Goal: Information Seeking & Learning: Compare options

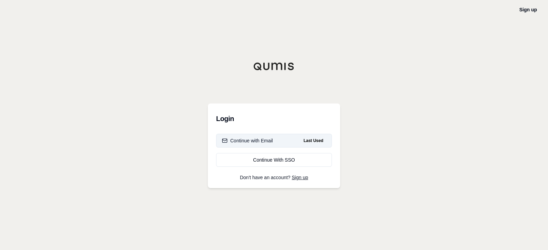
click at [257, 147] on button "Continue with Email Last Used" at bounding box center [274, 141] width 116 height 14
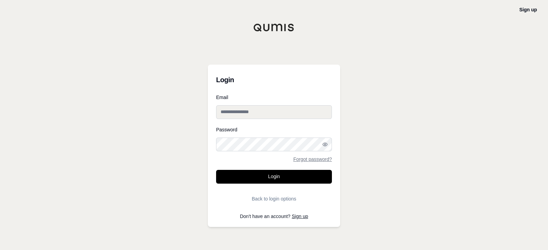
drag, startPoint x: 255, startPoint y: 134, endPoint x: 261, endPoint y: 123, distance: 12.6
click at [255, 133] on div "Password Forgot password?" at bounding box center [274, 144] width 116 height 34
click at [262, 119] on input "Email" at bounding box center [274, 112] width 116 height 14
type input "**********"
click at [216, 170] on button "Login" at bounding box center [274, 177] width 116 height 14
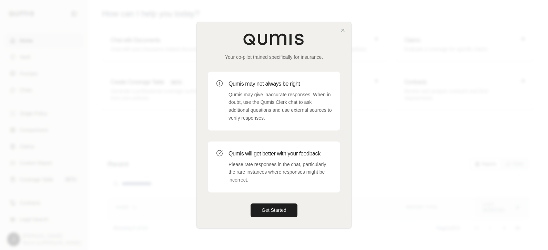
click at [282, 203] on div "Your co-pilot trained specifically for insurance. Qumis may not always be right…" at bounding box center [274, 125] width 154 height 206
drag, startPoint x: 282, startPoint y: 203, endPoint x: 288, endPoint y: 209, distance: 8.5
click at [285, 206] on div "Your co-pilot trained specifically for insurance. Qumis may not always be right…" at bounding box center [274, 125] width 154 height 206
click at [288, 213] on button "Get Started" at bounding box center [273, 211] width 47 height 14
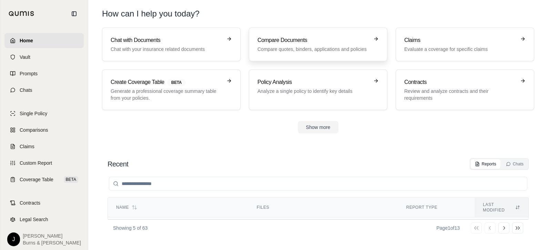
click at [284, 39] on h3 "Compare Documents" at bounding box center [313, 40] width 112 height 8
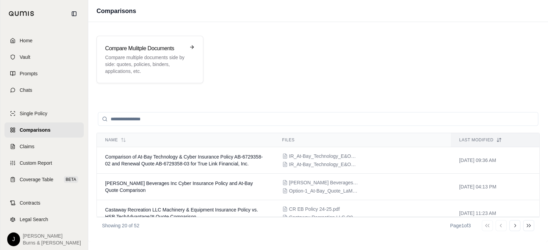
click at [402, 85] on div "Compare Mulitple Documents Compare multiple documents side by side: quotes, pol…" at bounding box center [317, 60] width 459 height 64
click at [141, 60] on p "Compare multiple documents side by side: quotes, policies, binders, application…" at bounding box center [145, 64] width 80 height 21
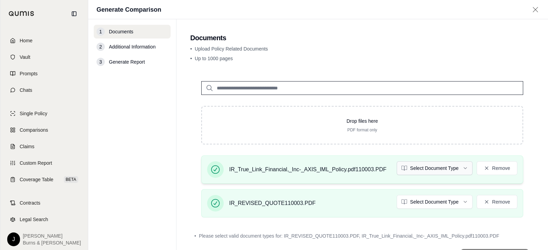
click at [434, 168] on html "Home Vault Prompts Chats Single Policy Comparisons Claims Custom Report Coverag…" at bounding box center [274, 125] width 548 height 250
click at [414, 199] on html "Home Vault Prompts Chats Single Policy Comparisons Claims Custom Report Coverag…" at bounding box center [274, 125] width 548 height 250
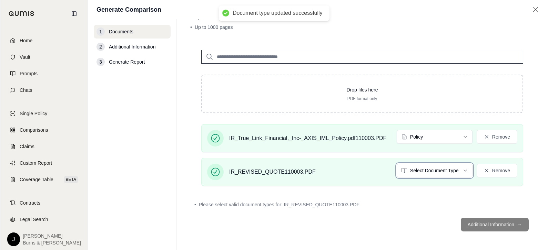
scroll to position [12, 0]
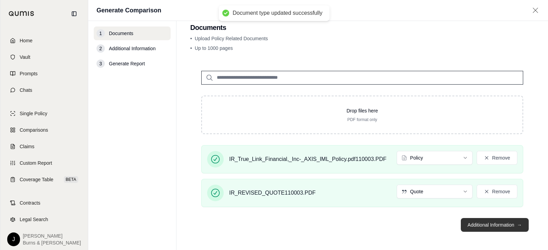
click at [485, 225] on button "Additional Information →" at bounding box center [494, 225] width 68 height 14
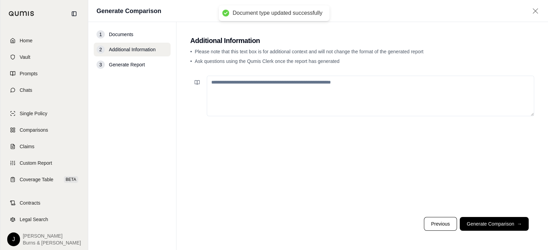
click at [384, 90] on textarea at bounding box center [370, 96] width 327 height 41
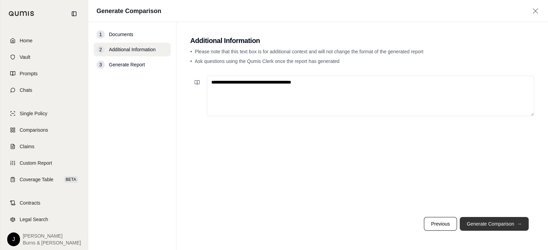
type textarea "**********"
click at [475, 223] on button "Generate Comparison →" at bounding box center [493, 224] width 69 height 14
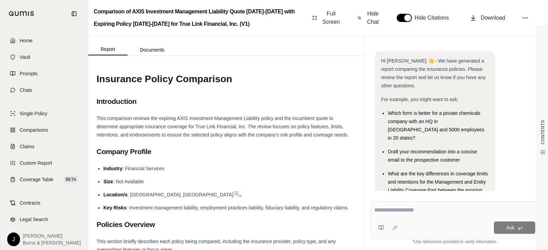
scroll to position [55, 0]
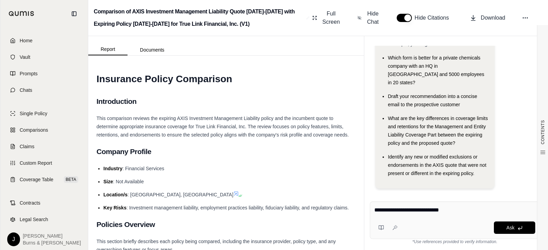
type textarea "**********"
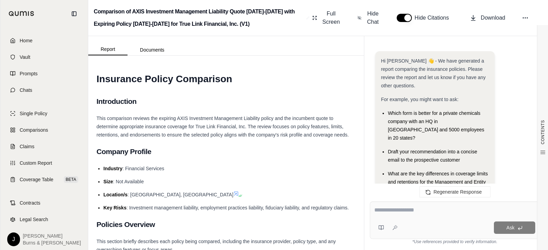
scroll to position [795, 0]
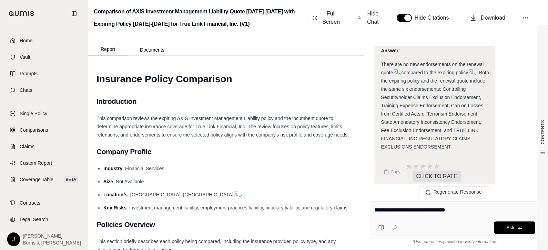
type textarea "**********"
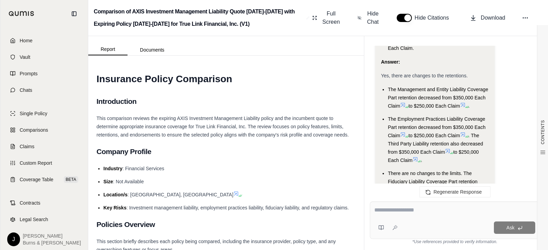
scroll to position [1938, 0]
